Goal: Task Accomplishment & Management: Manage account settings

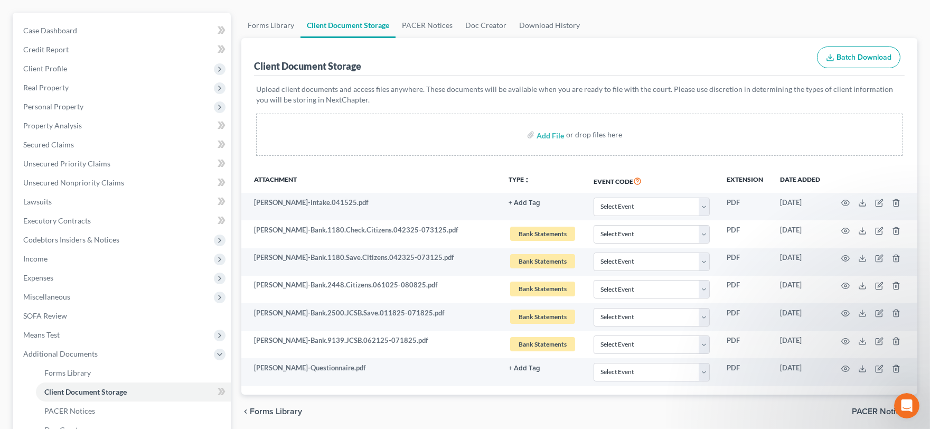
scroll to position [117, 0]
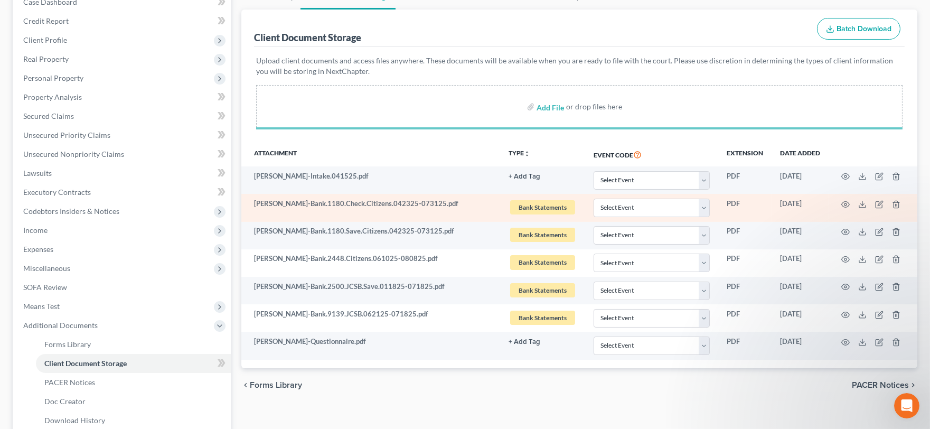
select select "0"
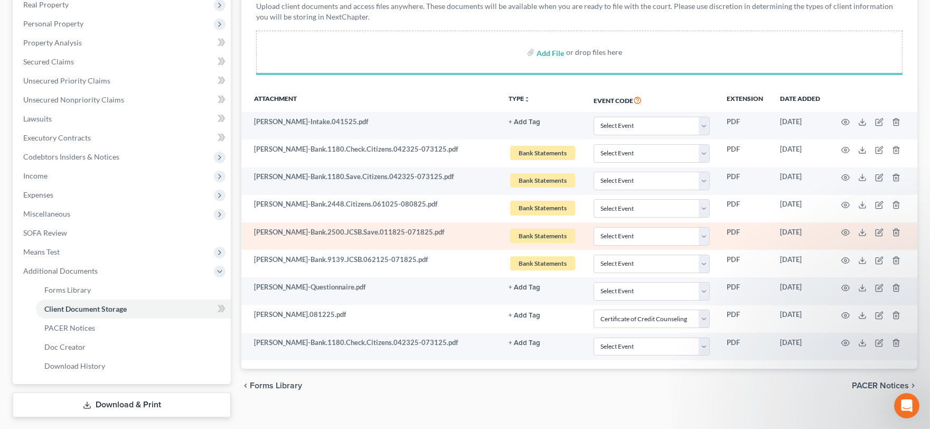
scroll to position [198, 0]
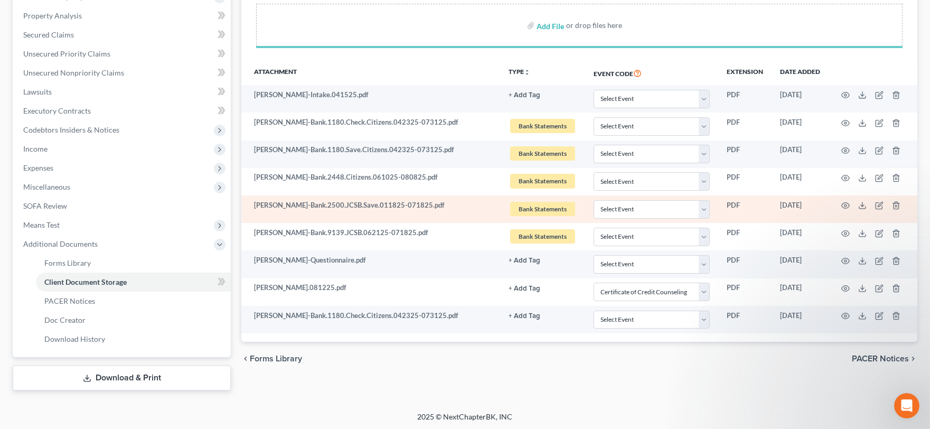
select select "0"
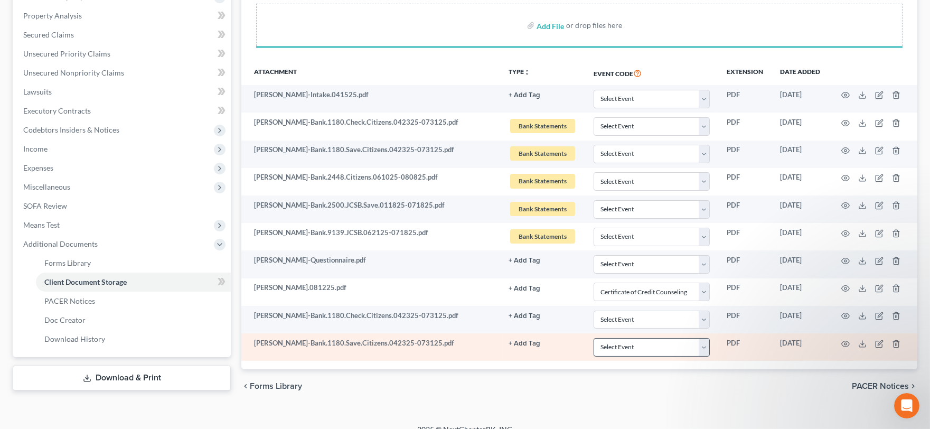
select select "0"
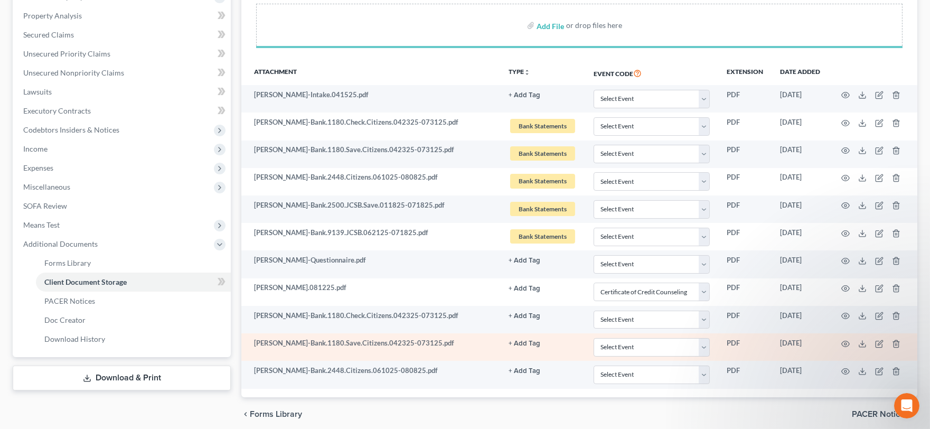
select select "0"
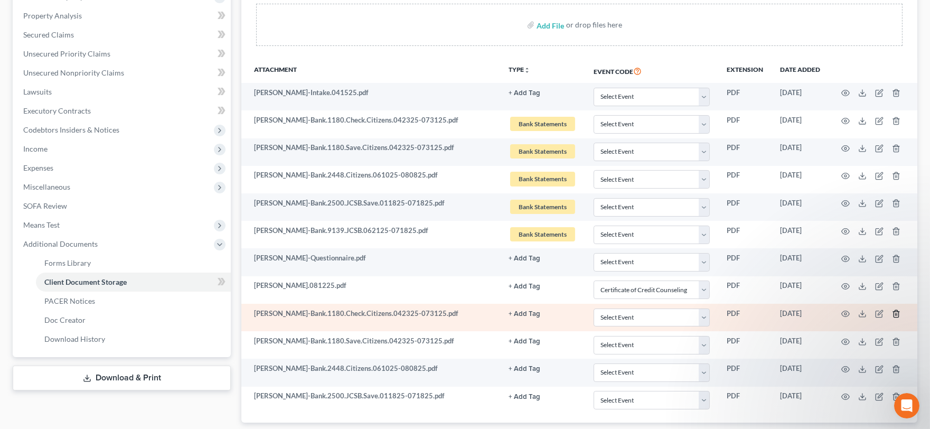
select select "0"
click at [896, 315] on icon "button" at bounding box center [896, 313] width 8 height 8
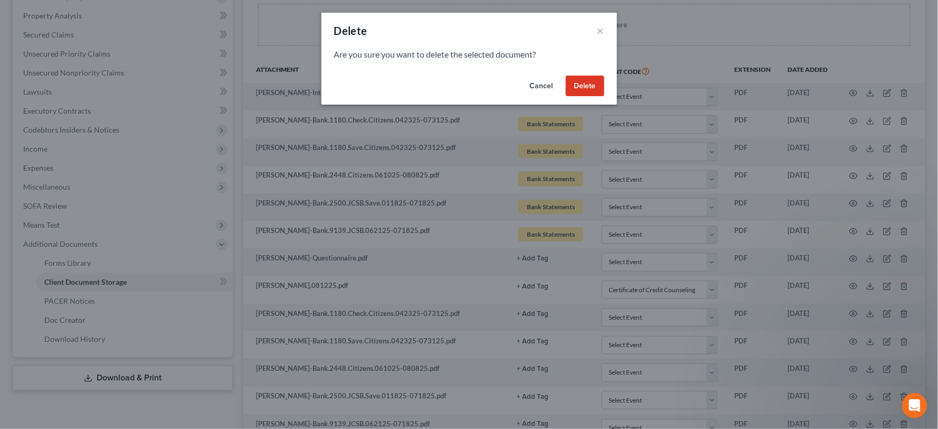
click at [592, 86] on button "Delete" at bounding box center [585, 85] width 39 height 21
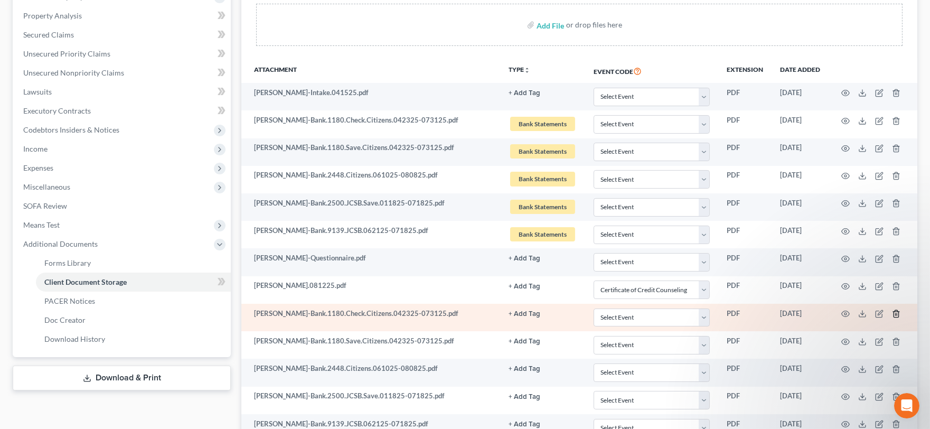
click at [894, 314] on icon "button" at bounding box center [896, 313] width 8 height 8
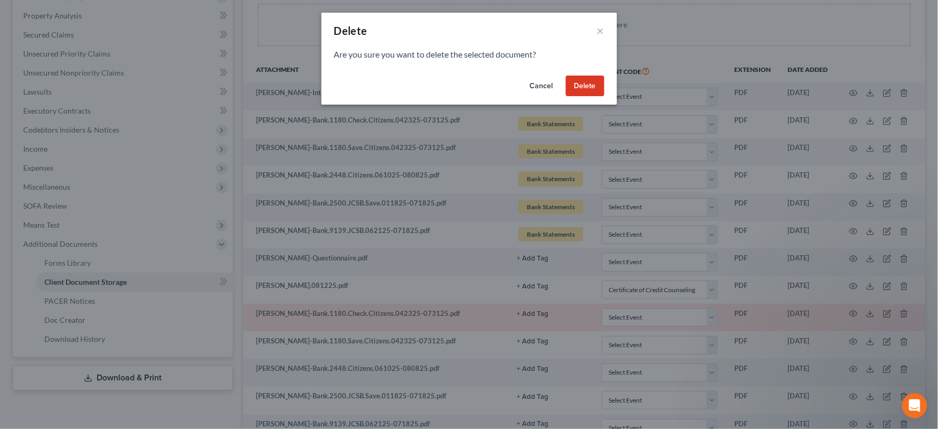
click at [600, 86] on button "Delete" at bounding box center [585, 85] width 39 height 21
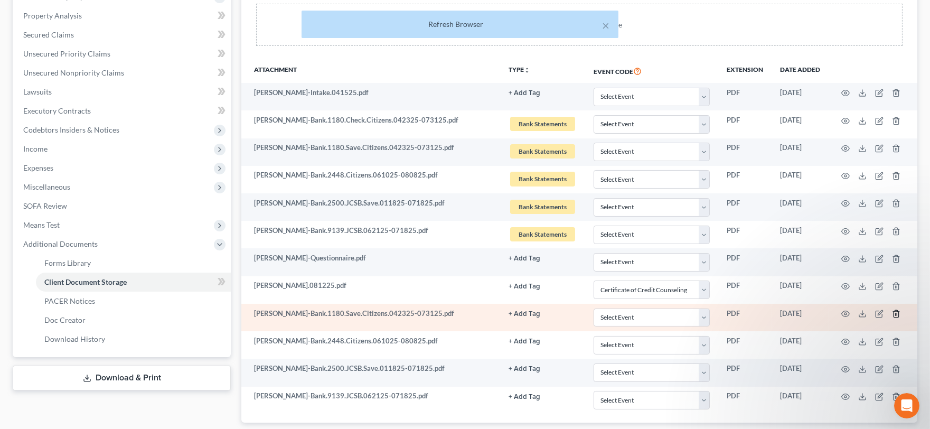
click at [894, 312] on icon "button" at bounding box center [896, 313] width 8 height 8
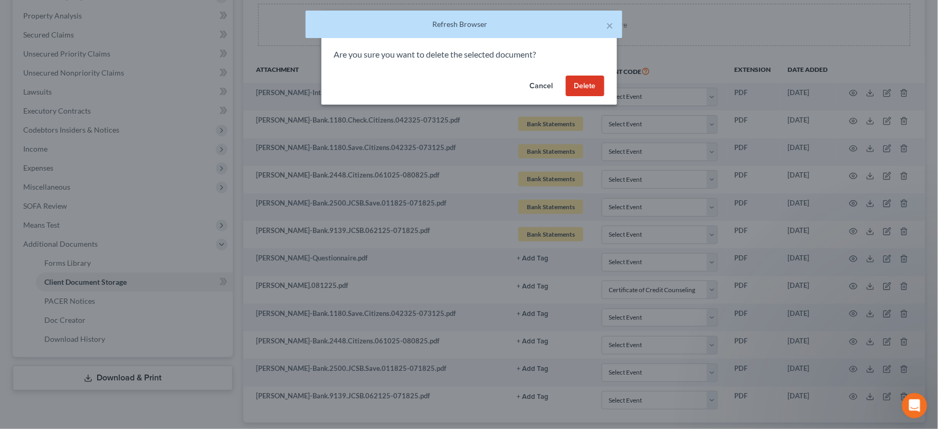
click at [590, 83] on button "Delete" at bounding box center [585, 85] width 39 height 21
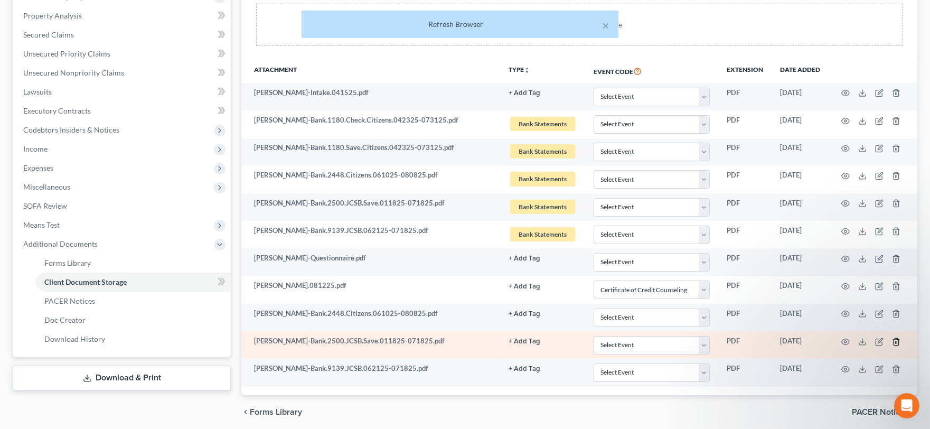
click at [897, 341] on icon "button" at bounding box center [896, 341] width 8 height 8
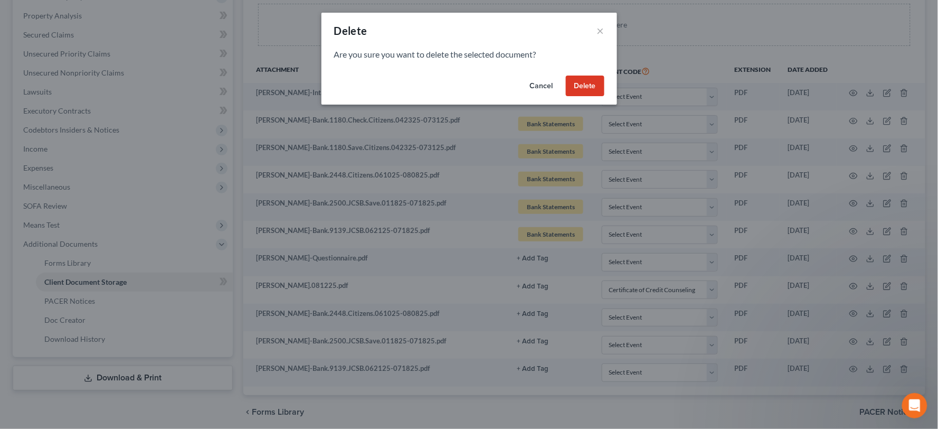
click at [586, 87] on button "Delete" at bounding box center [585, 85] width 39 height 21
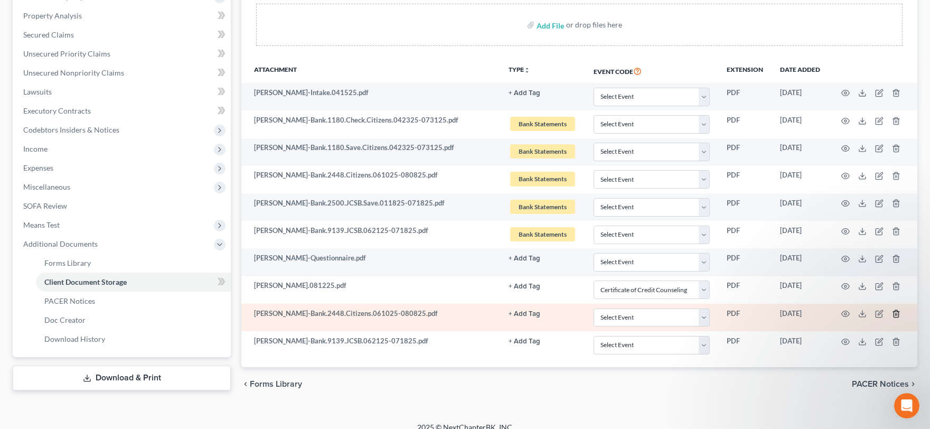
click at [892, 312] on icon "button" at bounding box center [896, 313] width 8 height 8
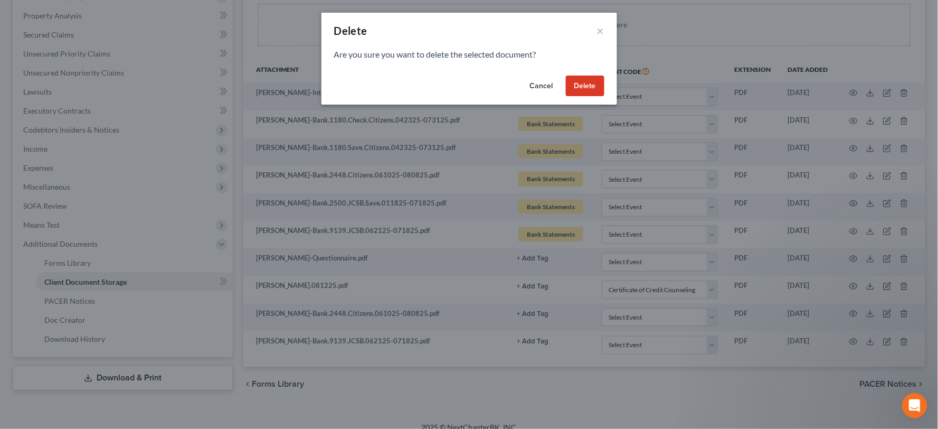
click at [586, 85] on button "Delete" at bounding box center [585, 85] width 39 height 21
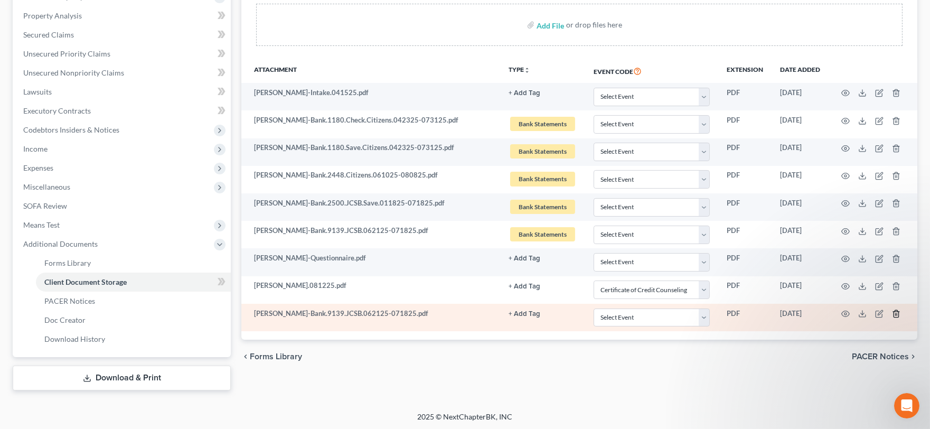
click at [896, 315] on line "button" at bounding box center [896, 315] width 0 height 2
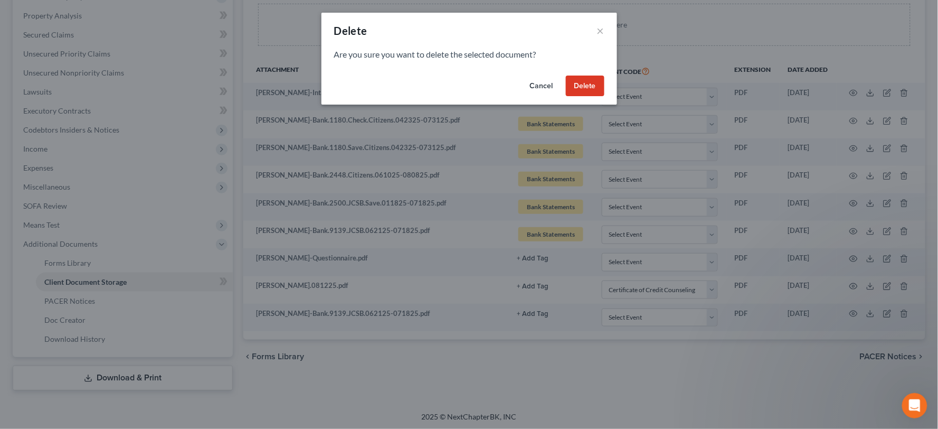
click at [580, 90] on button "Delete" at bounding box center [585, 85] width 39 height 21
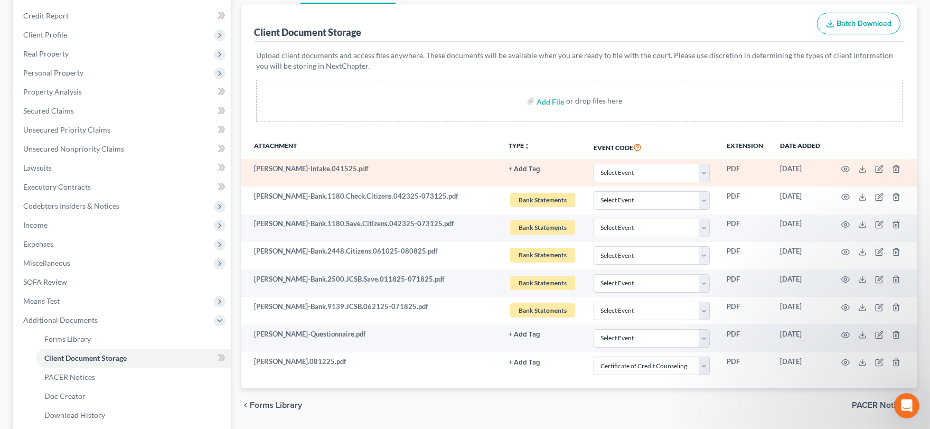
scroll to position [81, 0]
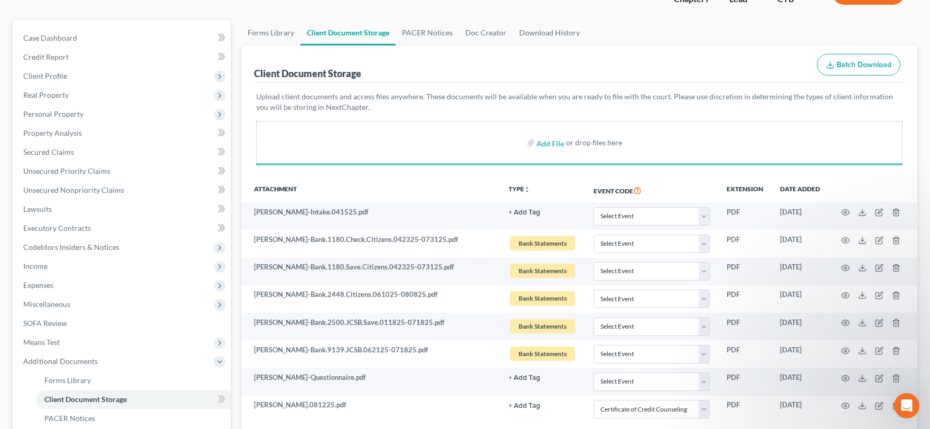
select select "0"
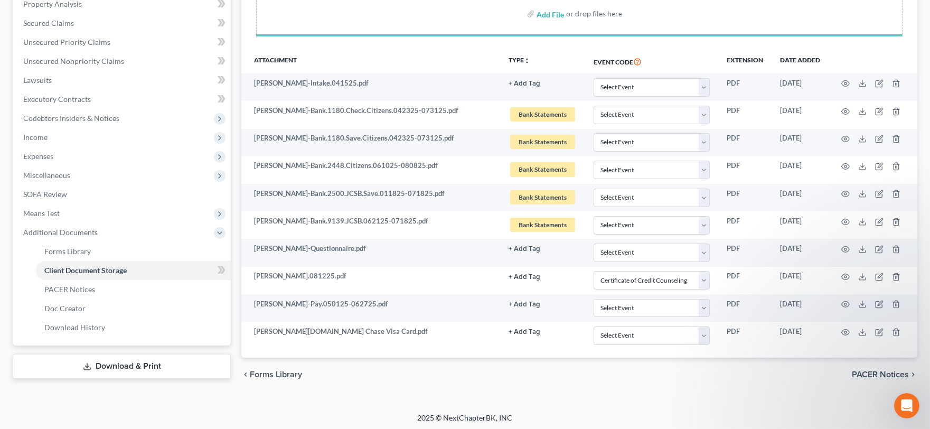
scroll to position [213, 0]
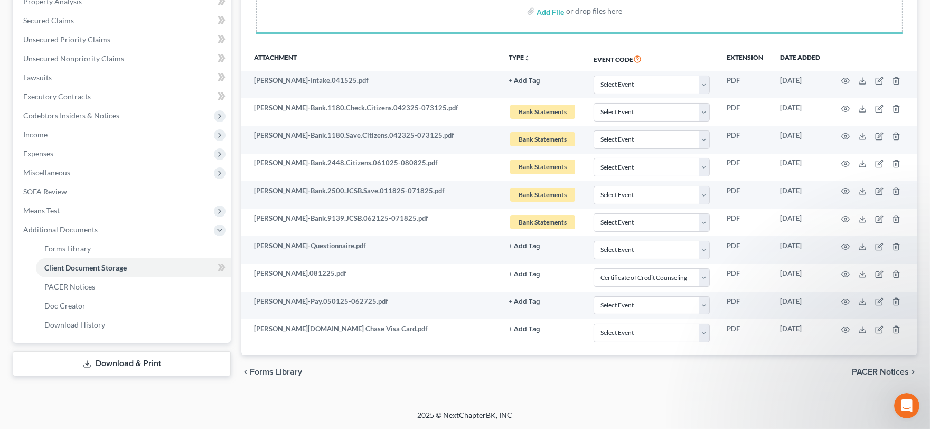
select select "0"
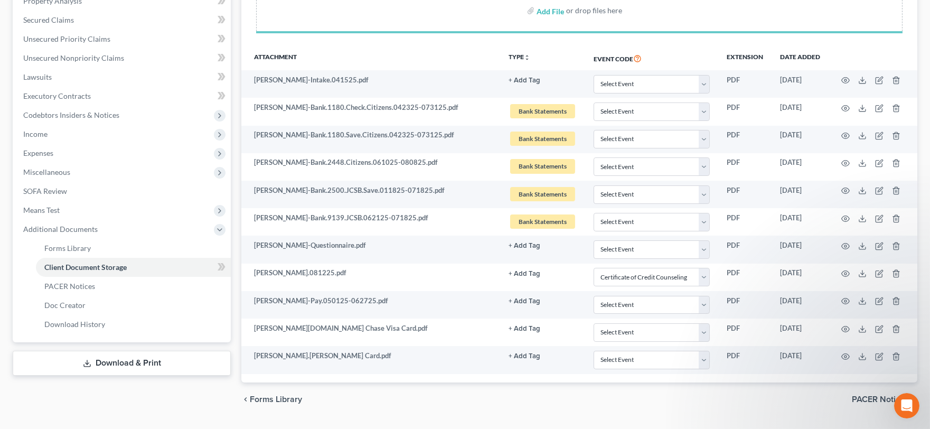
select select "0"
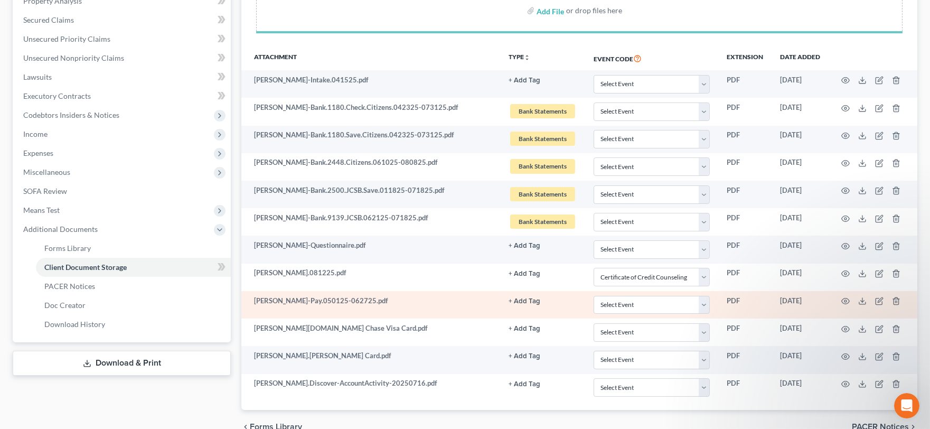
select select "0"
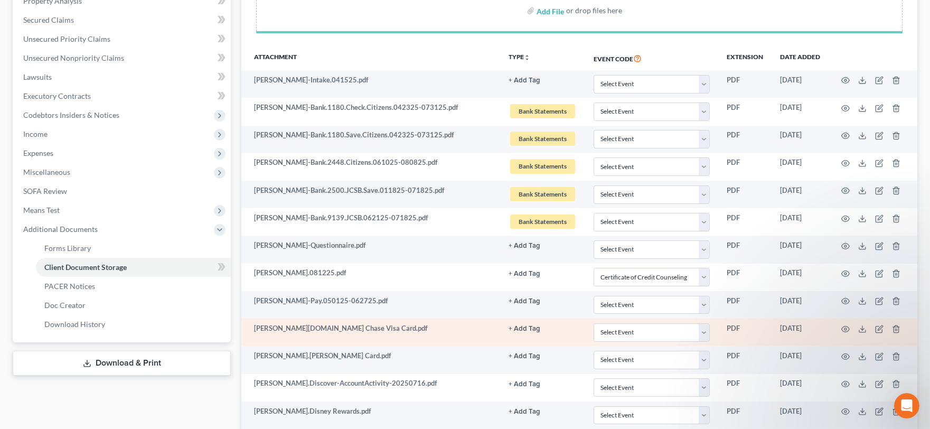
select select "0"
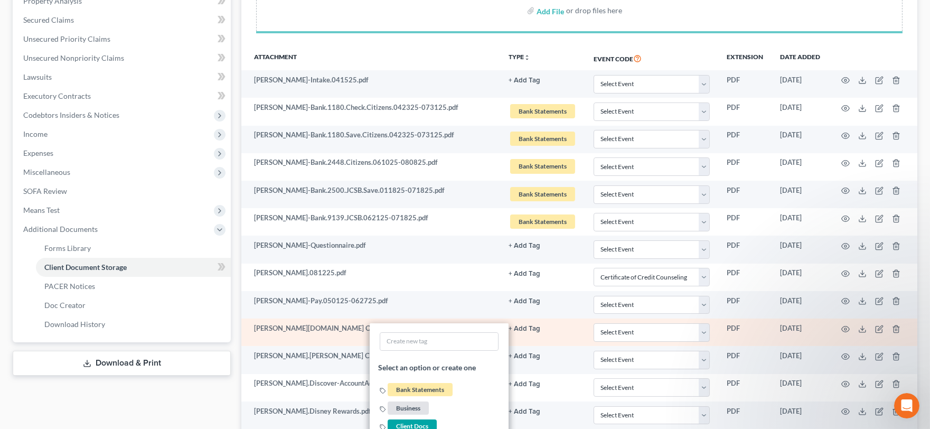
select select "0"
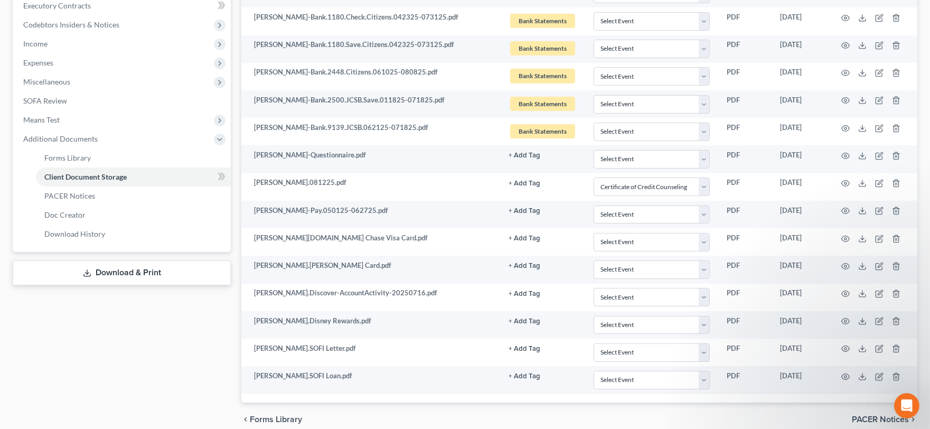
scroll to position [330, 0]
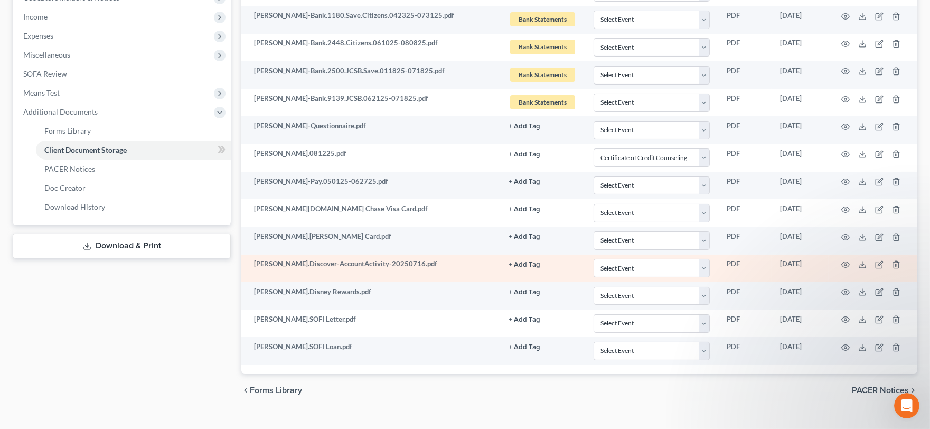
select select "0"
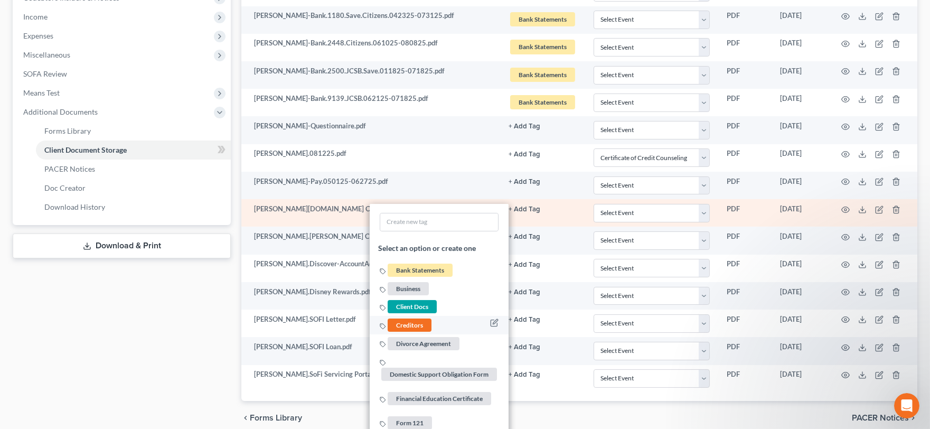
click at [405, 324] on span "Creditors" at bounding box center [409, 324] width 44 height 13
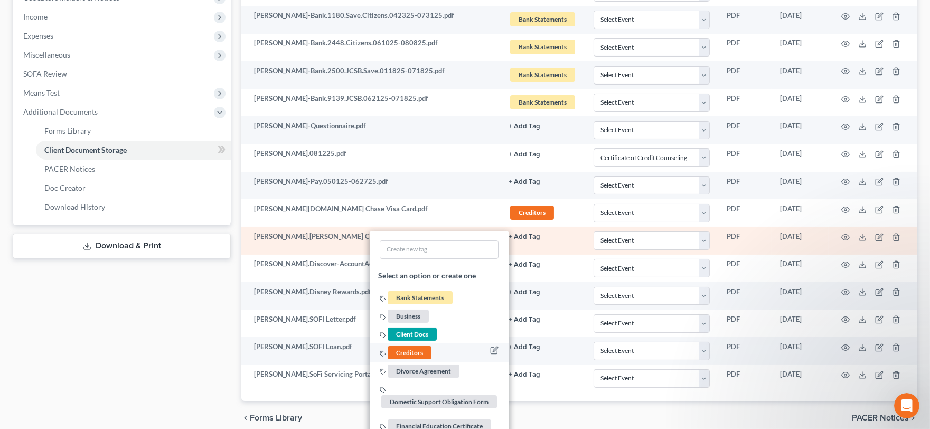
click at [407, 349] on span "Creditors" at bounding box center [409, 352] width 44 height 13
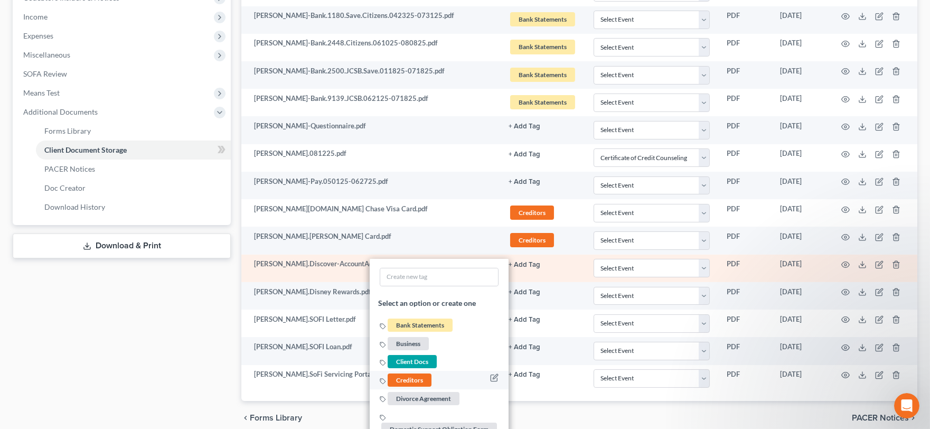
click at [400, 378] on span "Creditors" at bounding box center [409, 379] width 44 height 13
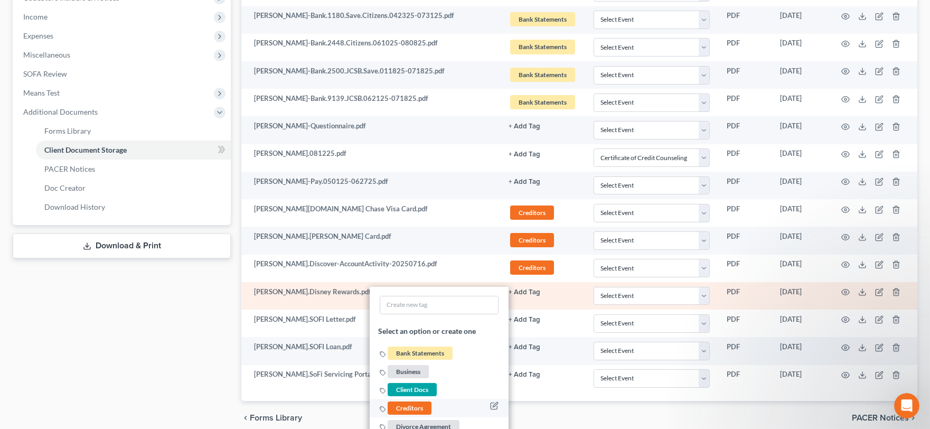
click at [402, 409] on span "Creditors" at bounding box center [409, 407] width 44 height 13
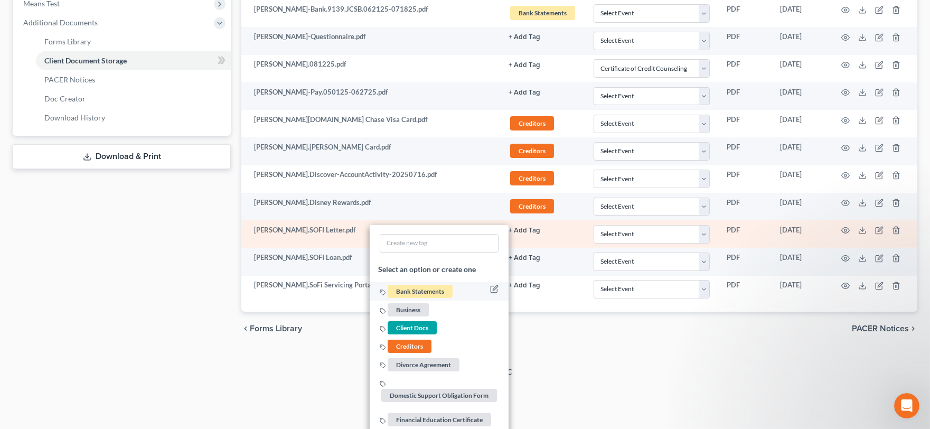
scroll to position [448, 0]
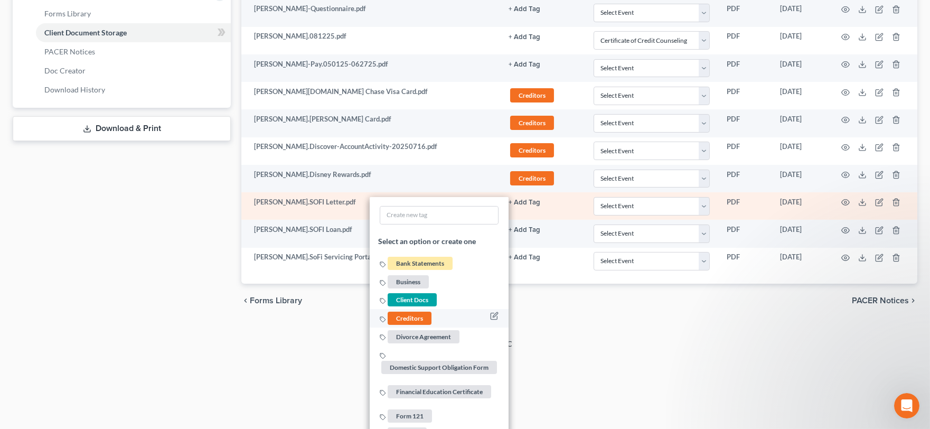
click at [407, 315] on span "Creditors" at bounding box center [409, 317] width 44 height 13
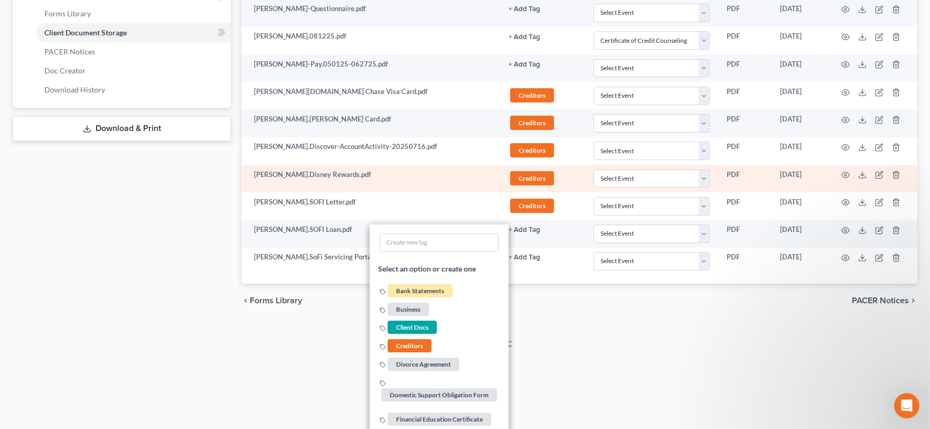
scroll to position [377, 0]
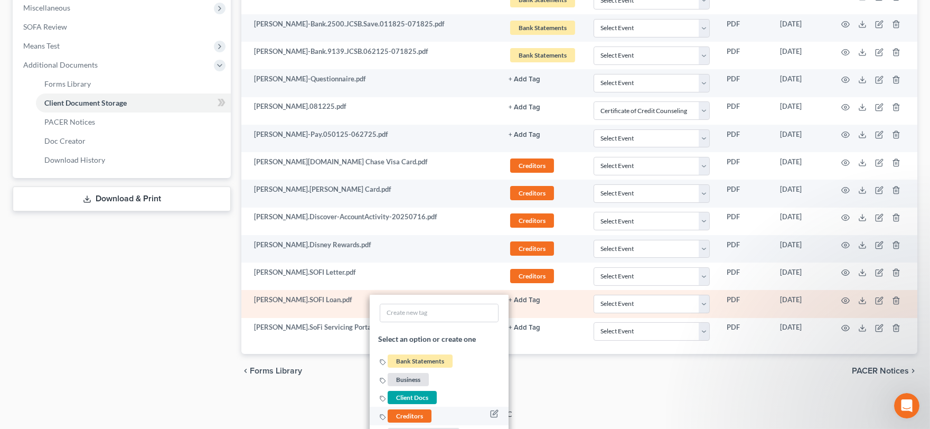
click at [408, 417] on span "Creditors" at bounding box center [409, 415] width 44 height 13
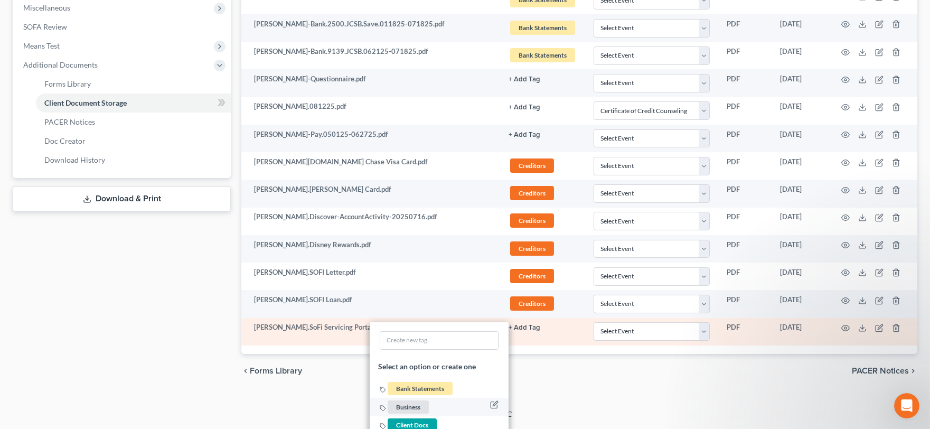
scroll to position [612, 0]
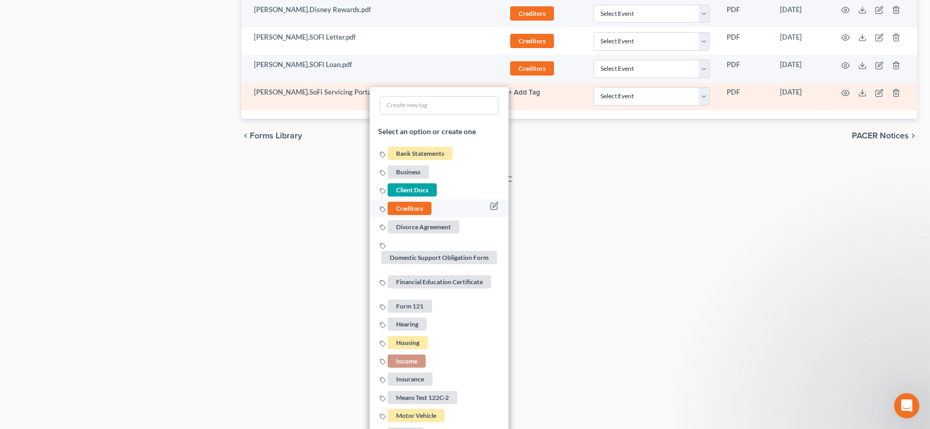
click at [414, 210] on span "Creditors" at bounding box center [409, 208] width 44 height 13
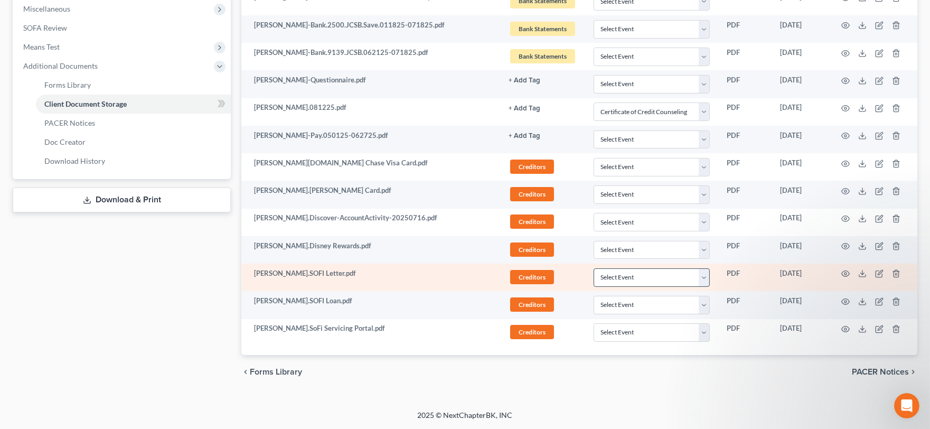
scroll to position [260, 0]
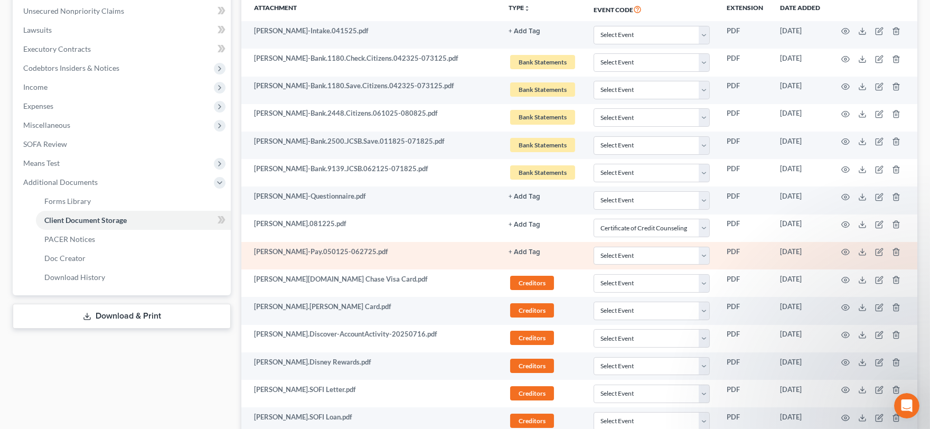
click at [520, 35] on button "+ Add Tag" at bounding box center [524, 31] width 32 height 7
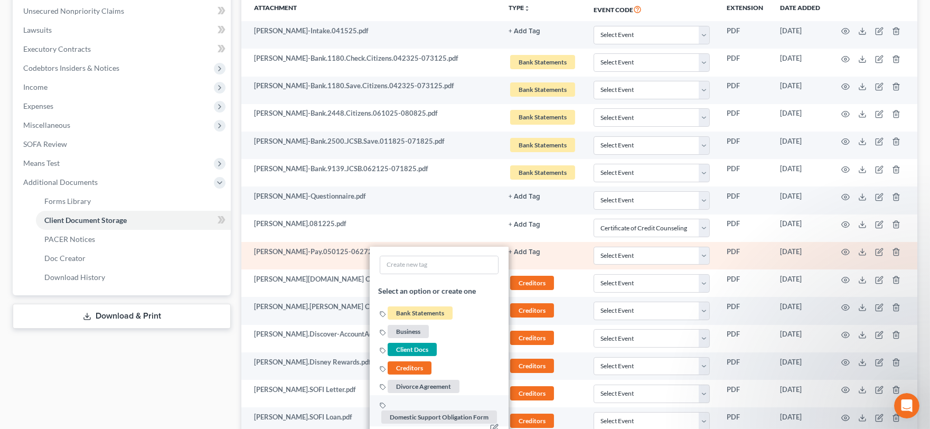
scroll to position [495, 0]
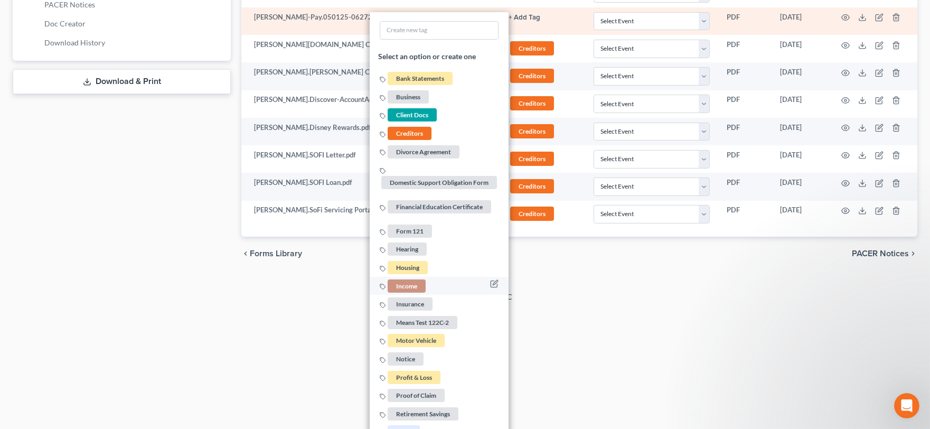
click at [408, 281] on span "Income" at bounding box center [406, 285] width 38 height 13
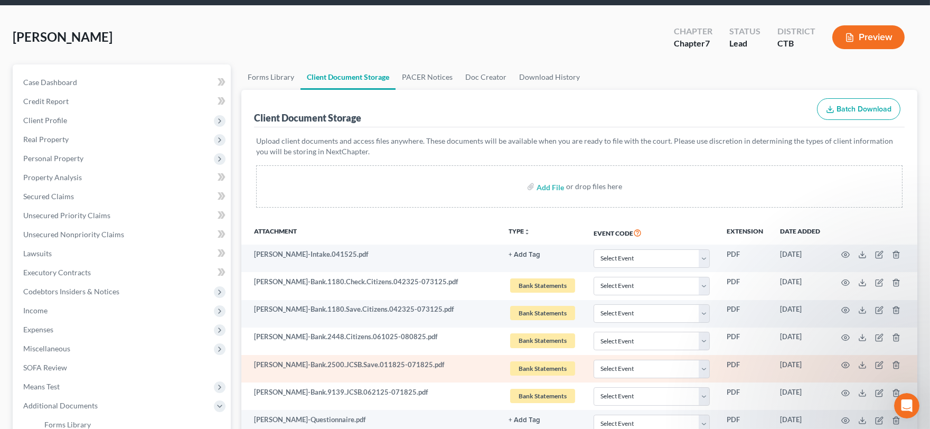
scroll to position [25, 0]
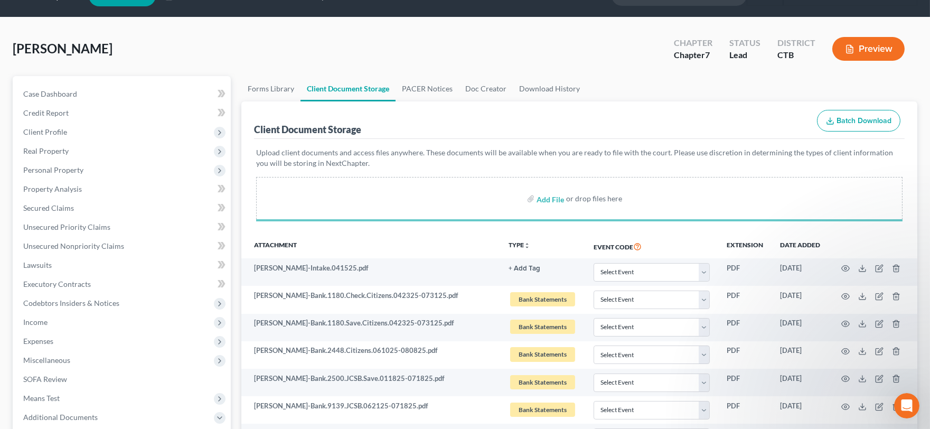
select select "0"
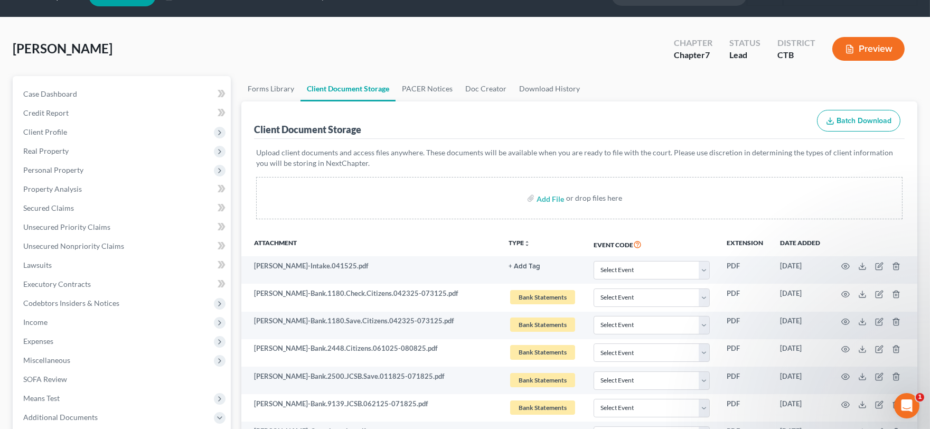
select select "0"
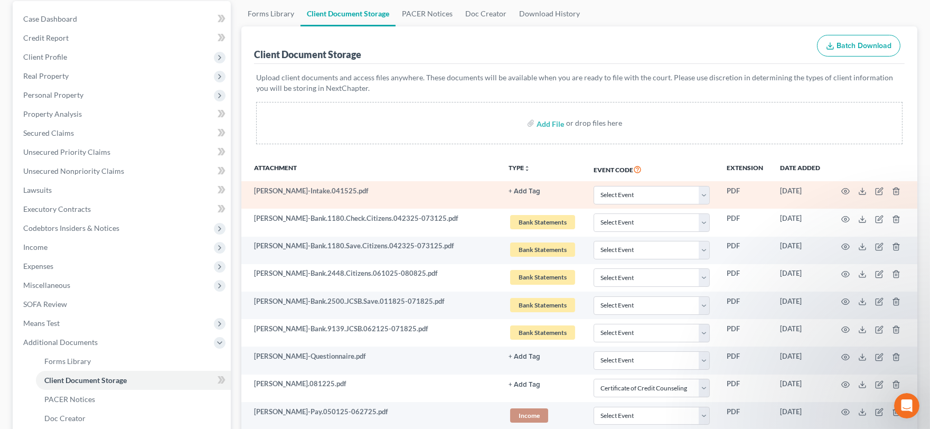
scroll to position [143, 0]
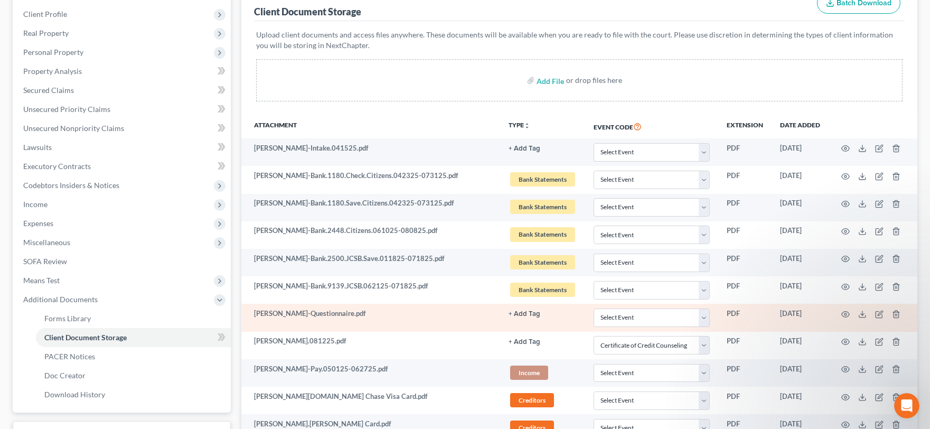
click at [518, 152] on button "+ Add Tag" at bounding box center [524, 148] width 32 height 7
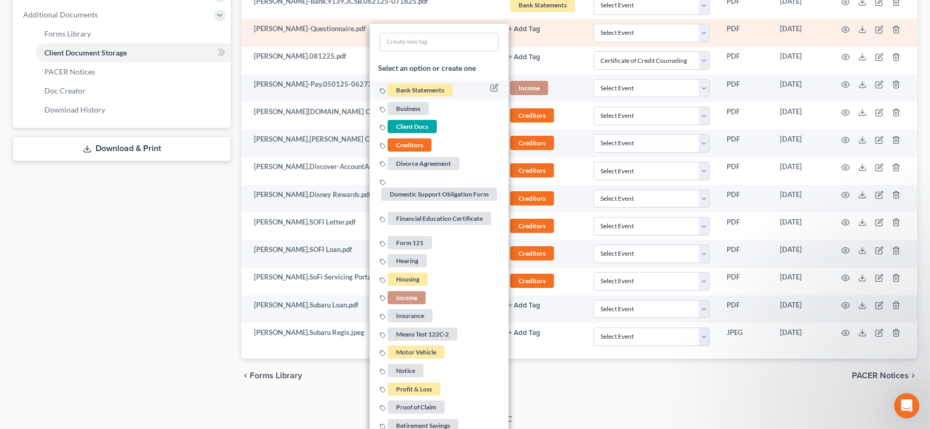
scroll to position [463, 0]
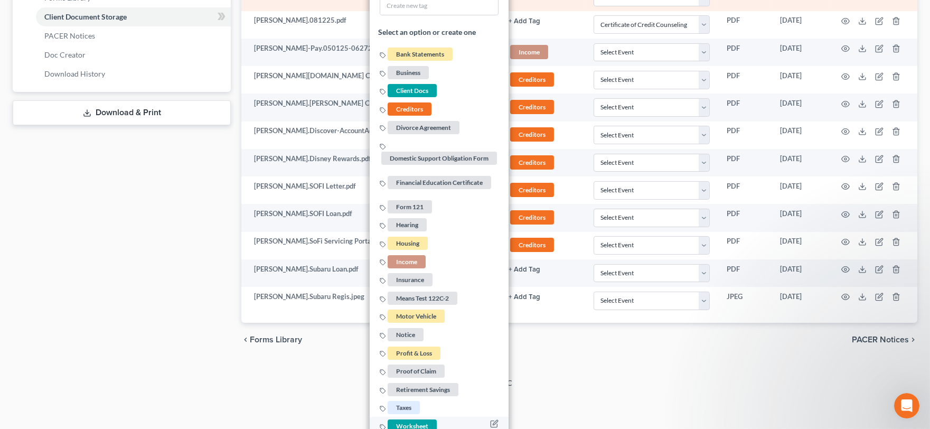
click at [419, 419] on span "Worksheet" at bounding box center [411, 425] width 49 height 13
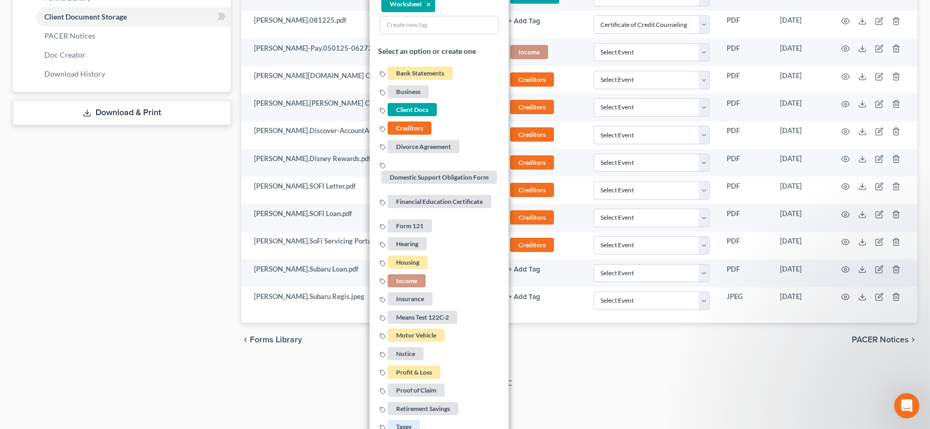
click at [583, 388] on div "2025 © NextChapterBK, INC" at bounding box center [465, 386] width 602 height 19
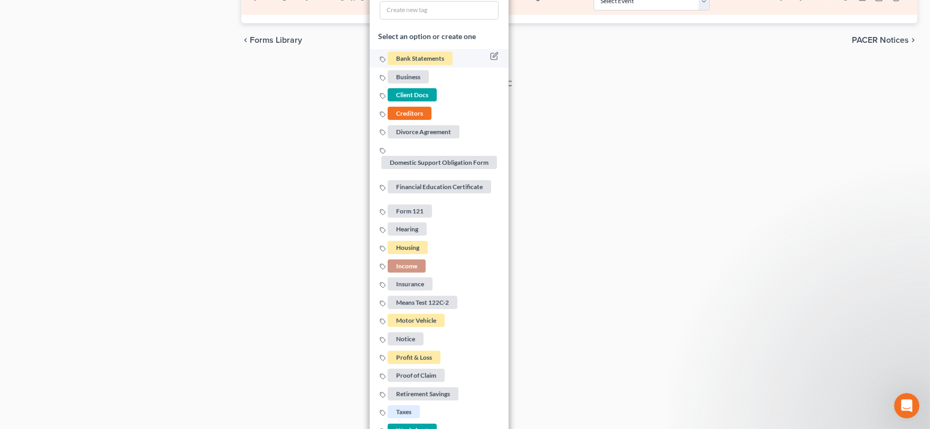
scroll to position [768, 0]
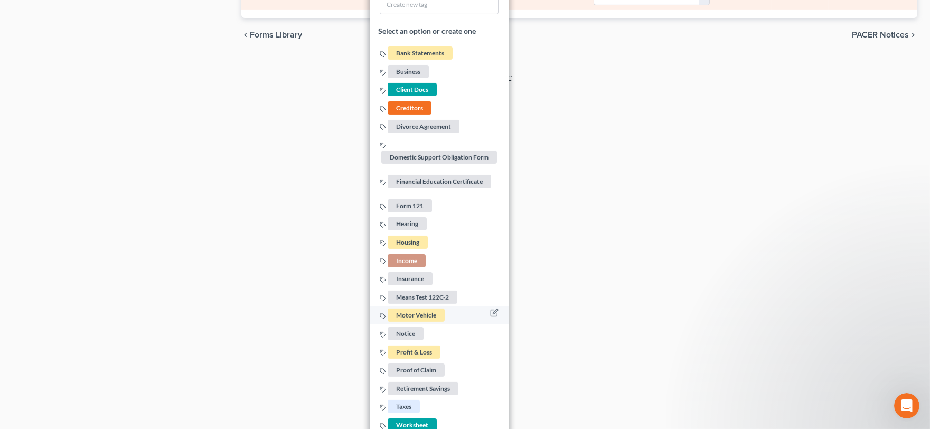
click at [423, 310] on span "Motor Vehicle" at bounding box center [415, 314] width 57 height 13
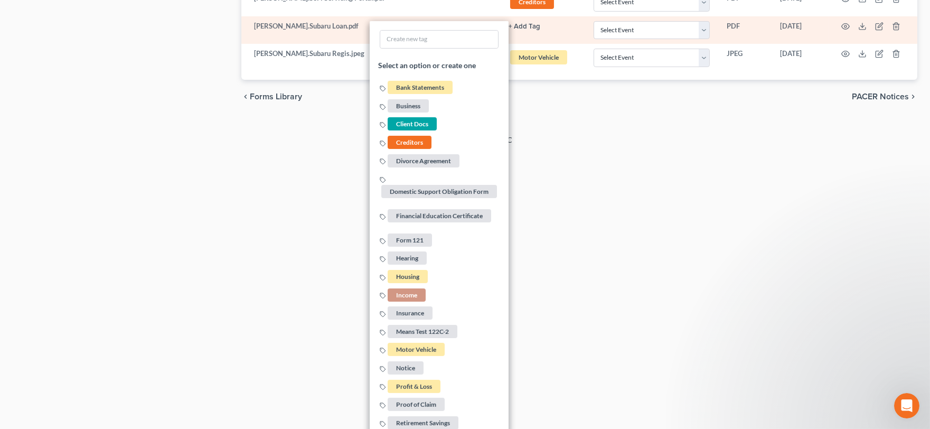
scroll to position [741, 0]
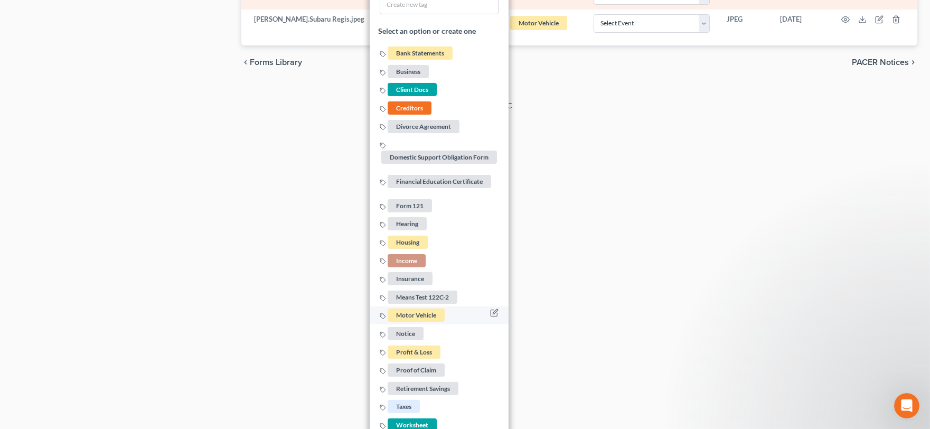
click at [429, 310] on span "Motor Vehicle" at bounding box center [415, 314] width 57 height 13
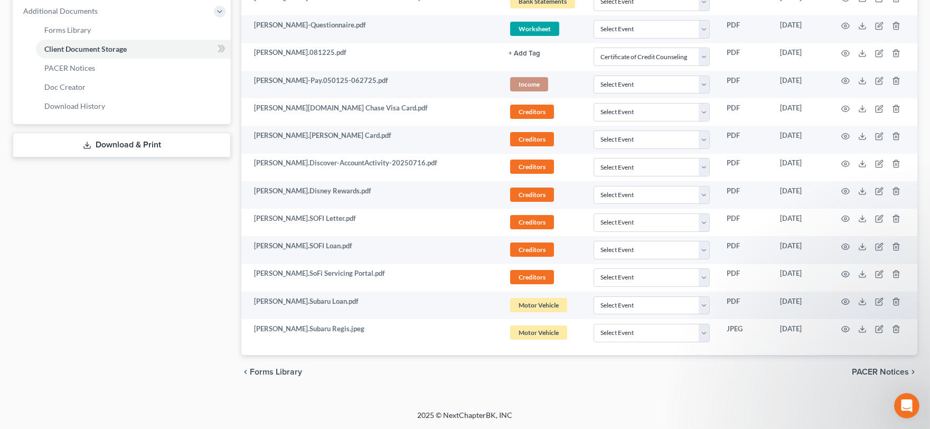
scroll to position [433, 0]
